Goal: Check status: Check status

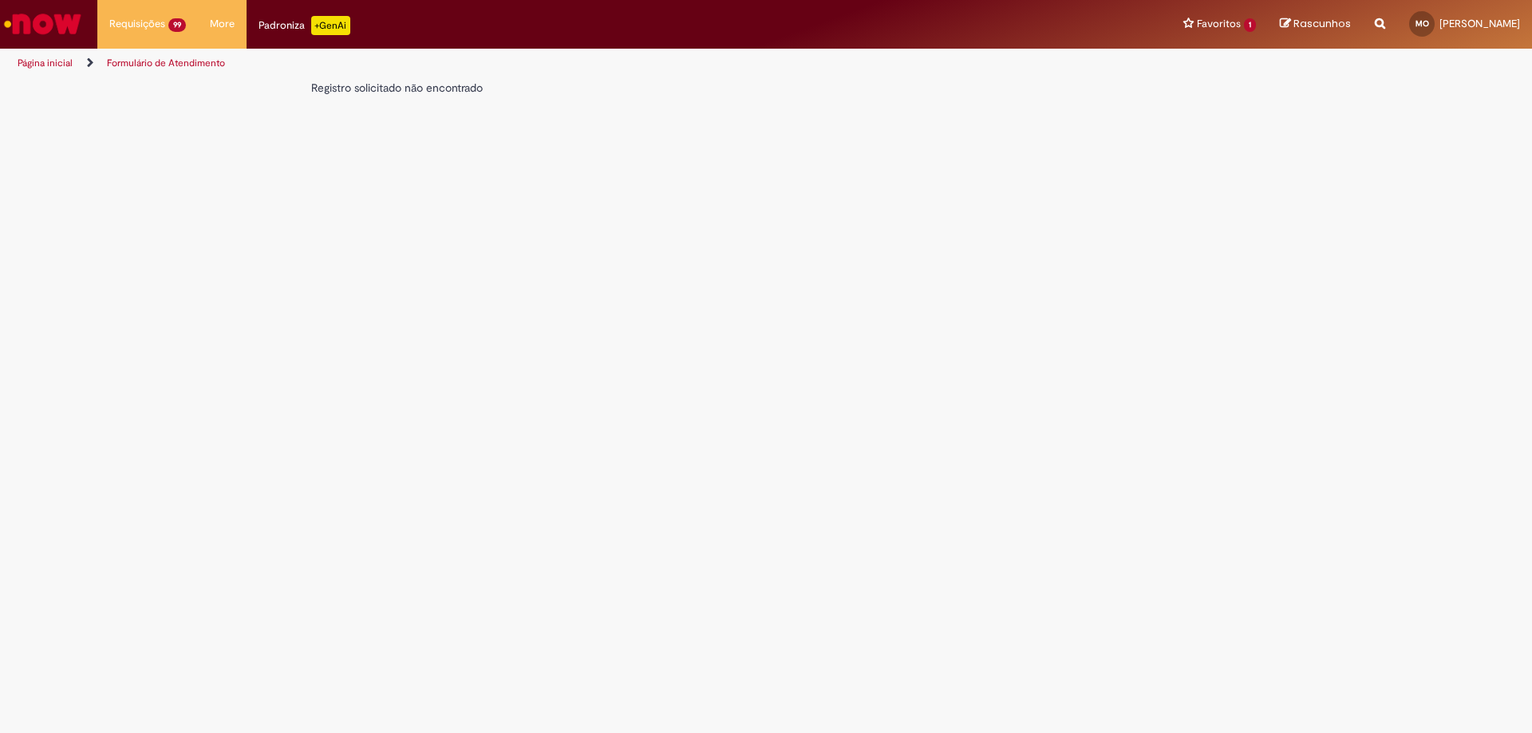
click at [443, 91] on div "Registro solicitado não encontrado" at bounding box center [649, 88] width 677 height 16
click at [443, 90] on div "Registro solicitado não encontrado" at bounding box center [649, 88] width 677 height 16
click at [501, 95] on div "Registro solicitado não encontrado" at bounding box center [649, 88] width 677 height 16
